Goal: Information Seeking & Learning: Learn about a topic

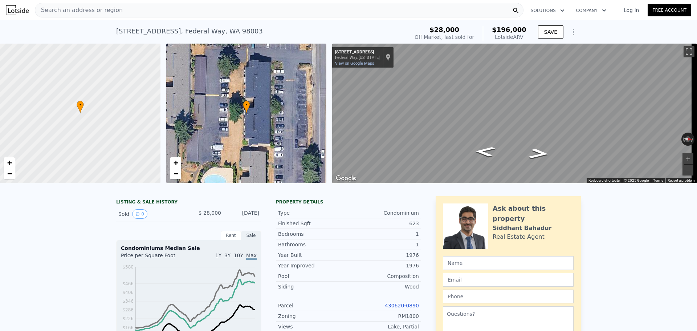
click at [128, 11] on div "Search an address or region" at bounding box center [279, 10] width 489 height 15
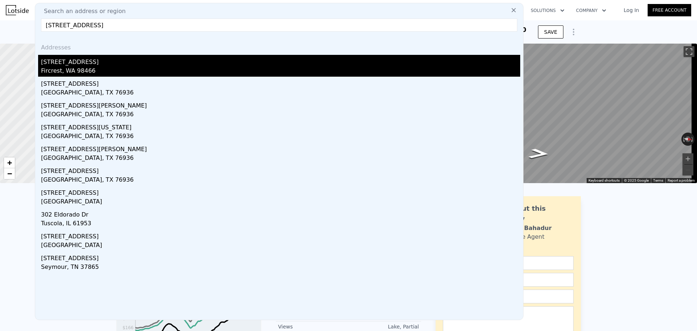
type input "[STREET_ADDRESS]"
click at [83, 65] on div "[STREET_ADDRESS]" at bounding box center [280, 61] width 479 height 12
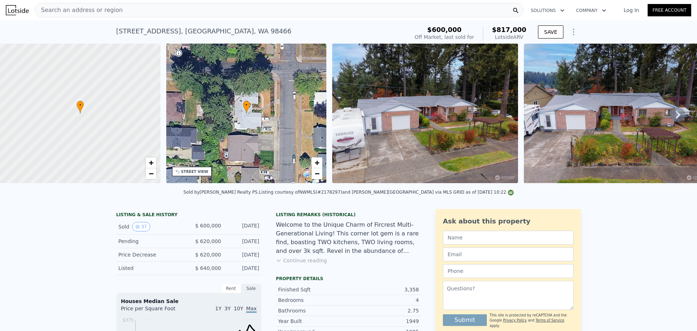
click at [139, 245] on div "Pending" at bounding box center [150, 240] width 65 height 7
click at [156, 258] on div "Price Decrease" at bounding box center [150, 254] width 65 height 7
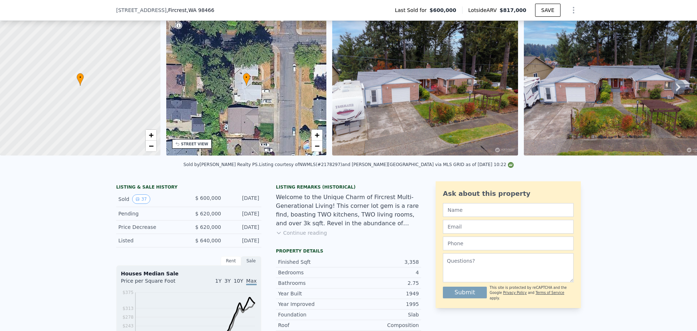
scroll to position [70, 0]
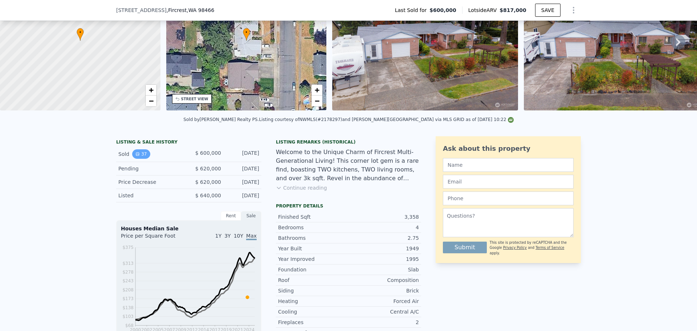
click at [141, 159] on button "37" at bounding box center [141, 153] width 18 height 9
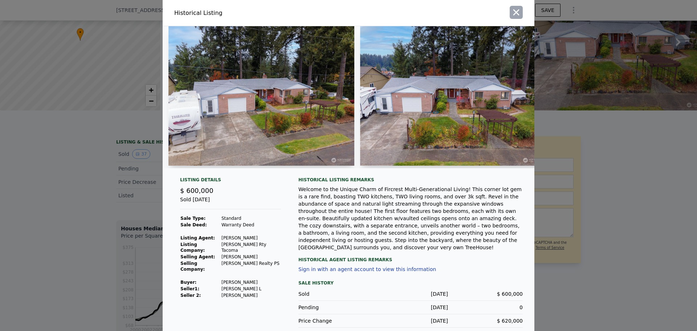
click at [513, 13] on icon "button" at bounding box center [516, 12] width 6 height 6
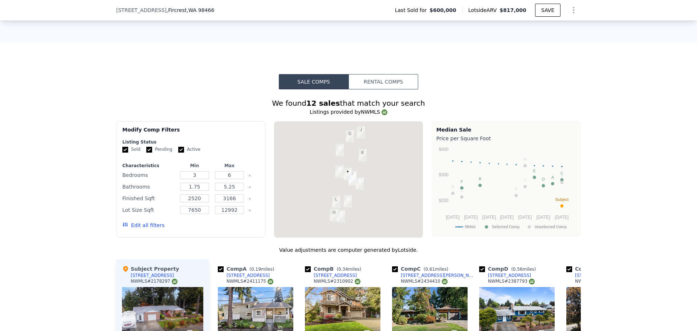
scroll to position [542, 0]
